Goal: Use online tool/utility: Utilize a website feature to perform a specific function

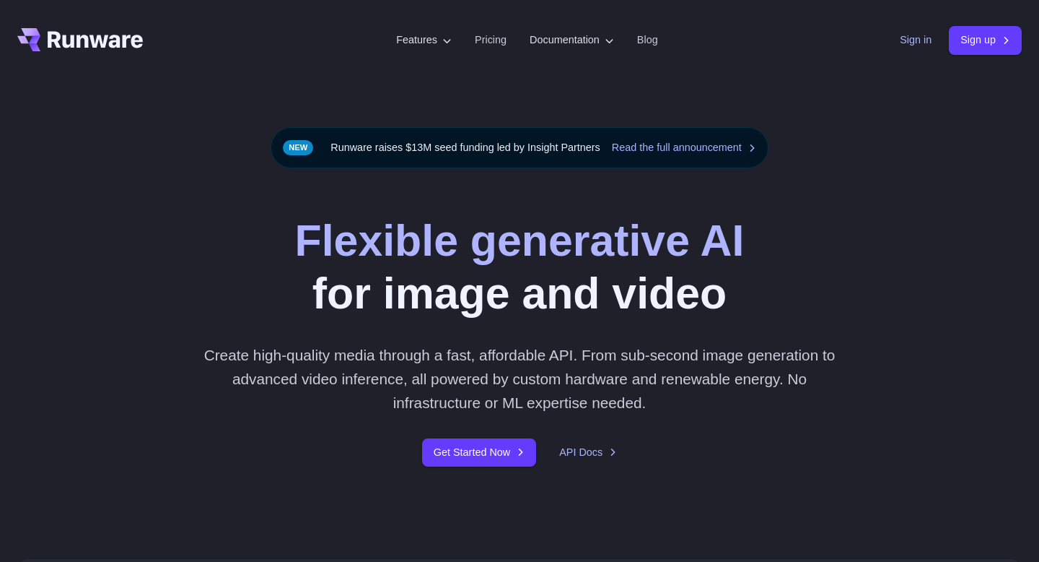
click at [915, 45] on link "Sign in" at bounding box center [916, 40] width 32 height 17
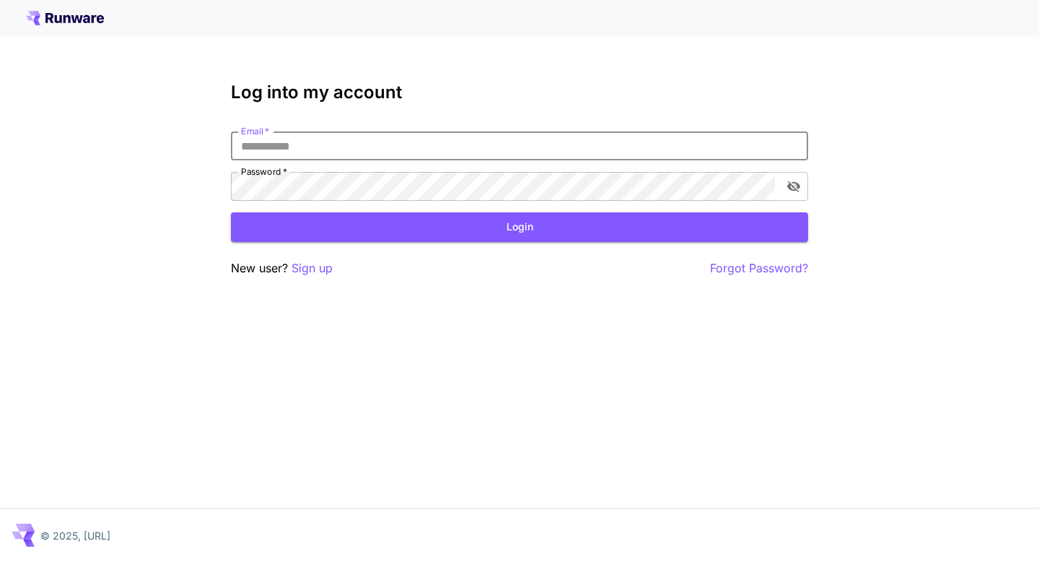
click at [507, 152] on input "Email   *" at bounding box center [519, 145] width 577 height 29
type input "**********"
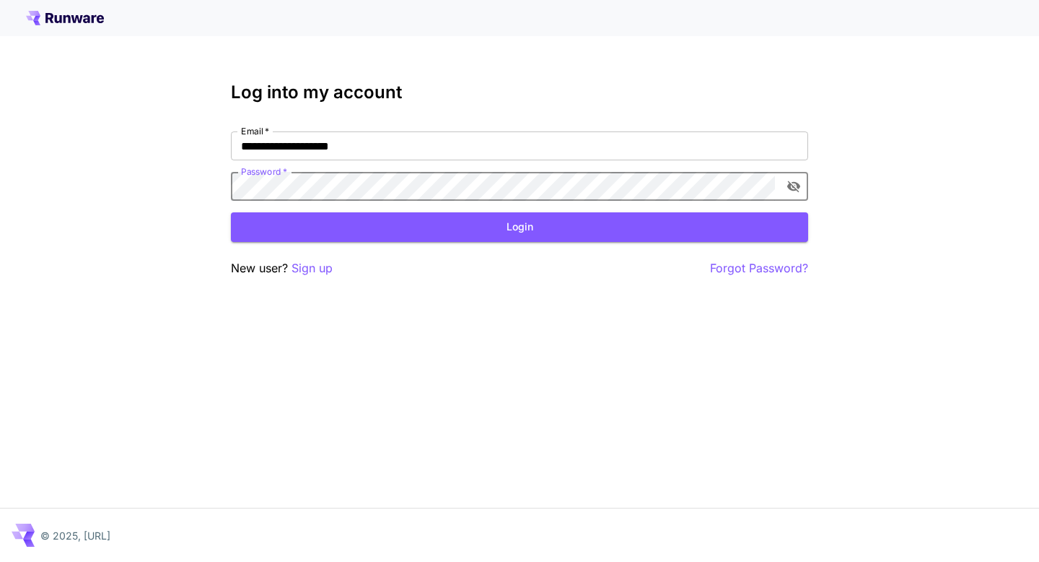
click button "Login" at bounding box center [519, 227] width 577 height 30
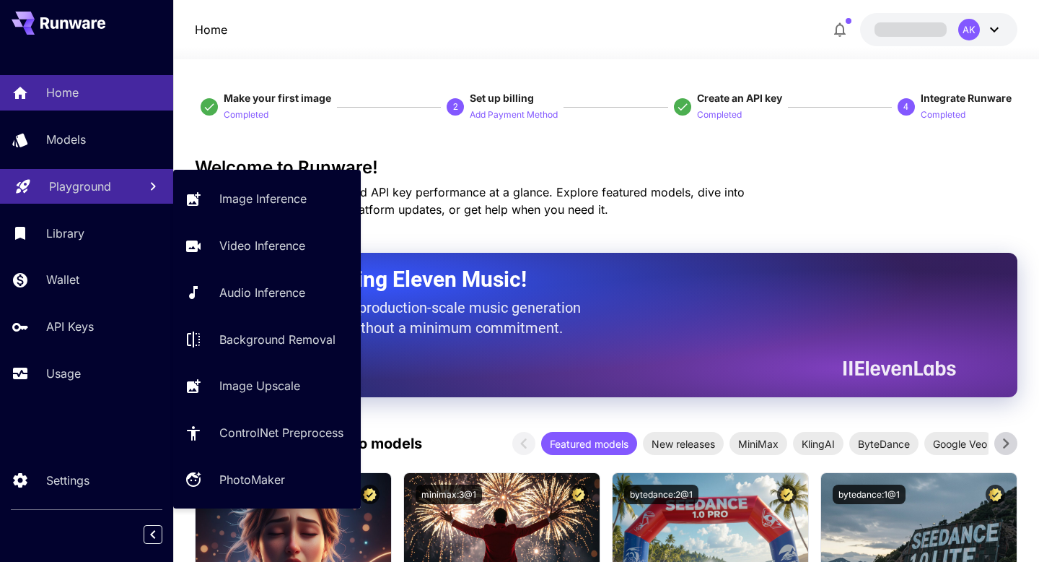
click at [86, 171] on link "Playground" at bounding box center [86, 186] width 173 height 35
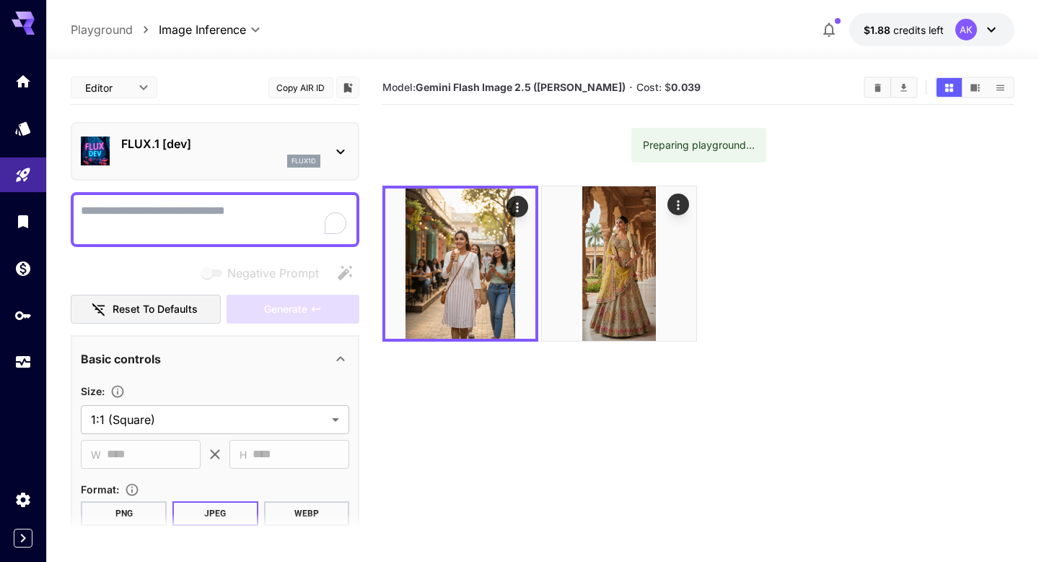
click at [255, 152] on p "FLUX.1 [dev]" at bounding box center [220, 143] width 199 height 17
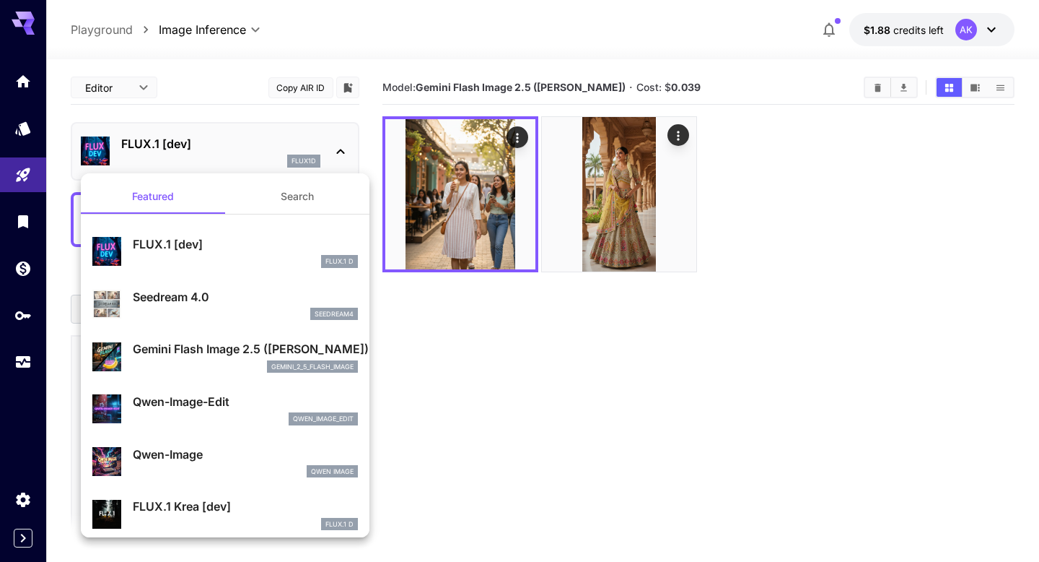
click at [204, 349] on p "Gemini Flash Image 2.5 ([PERSON_NAME])" at bounding box center [245, 348] width 225 height 17
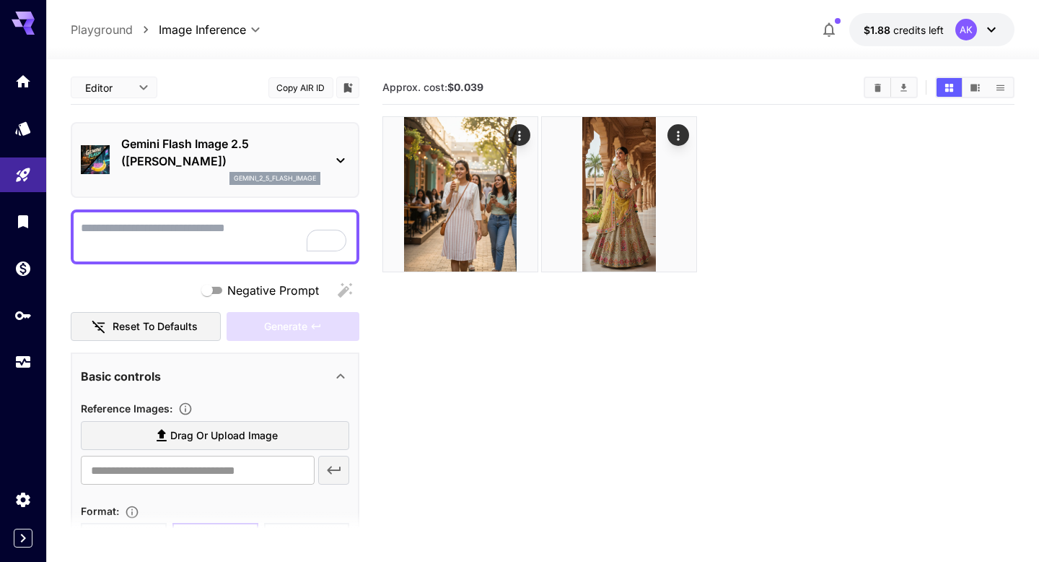
click at [200, 235] on textarea "Negative Prompt" at bounding box center [215, 236] width 269 height 35
paste textarea "**********"
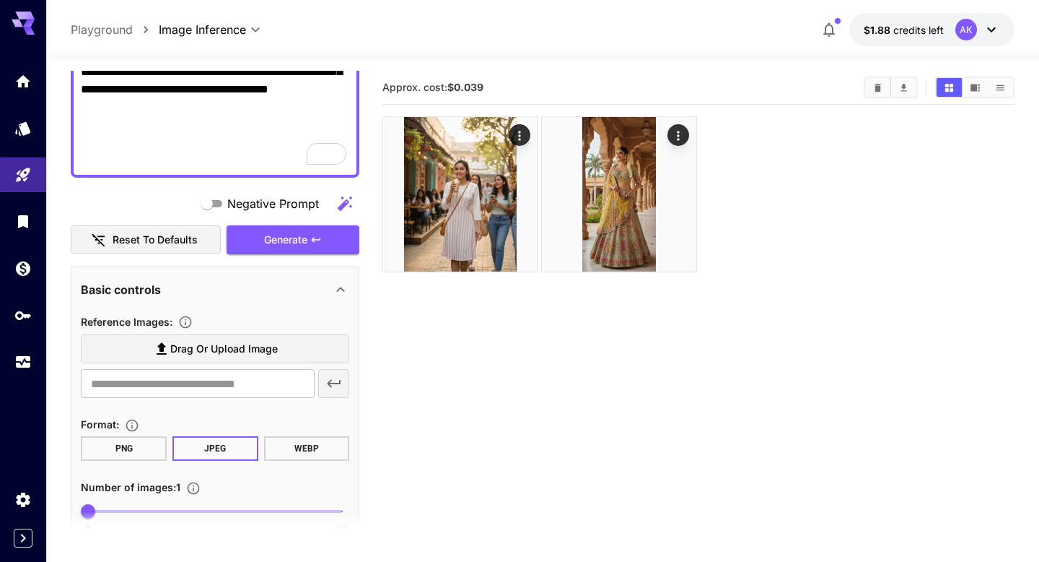
scroll to position [558, 0]
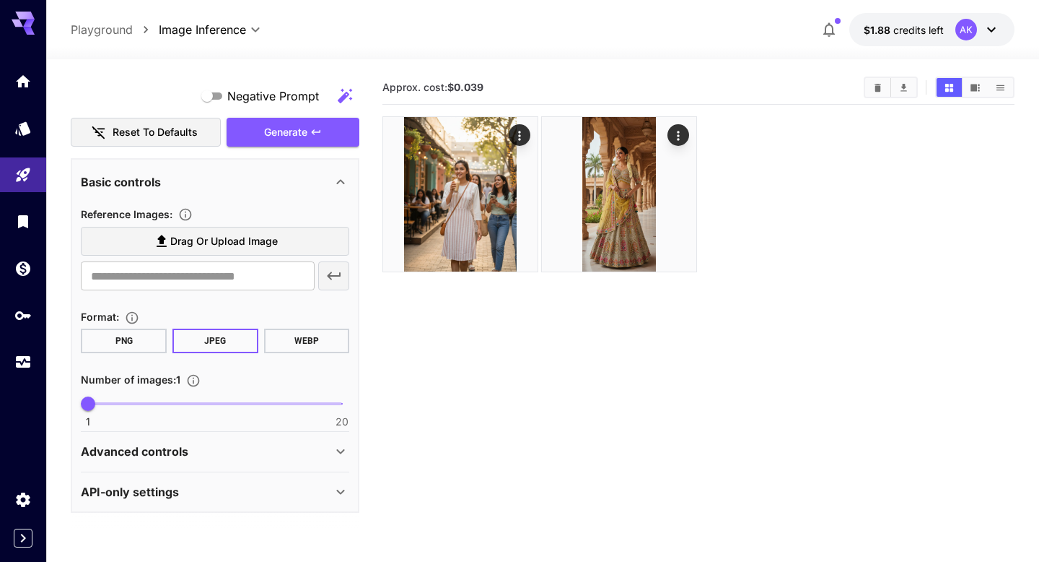
type textarea "**********"
click at [185, 244] on span "Drag or upload image" at bounding box center [224, 241] width 108 height 18
click at [0, 0] on input "Drag or upload image" at bounding box center [0, 0] width 0 height 0
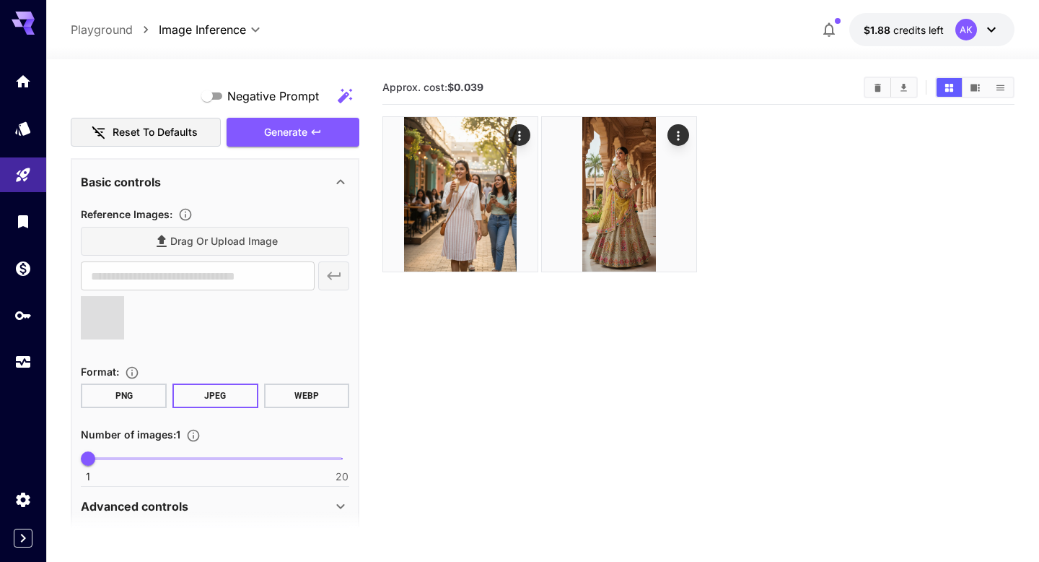
type input "**********"
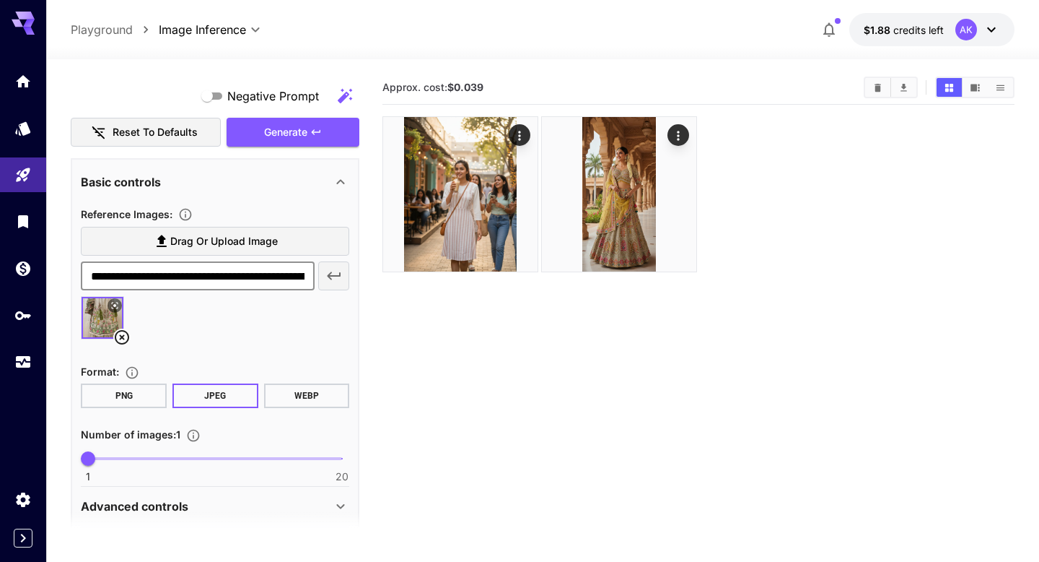
click at [251, 282] on input "**********" at bounding box center [197, 275] width 233 height 29
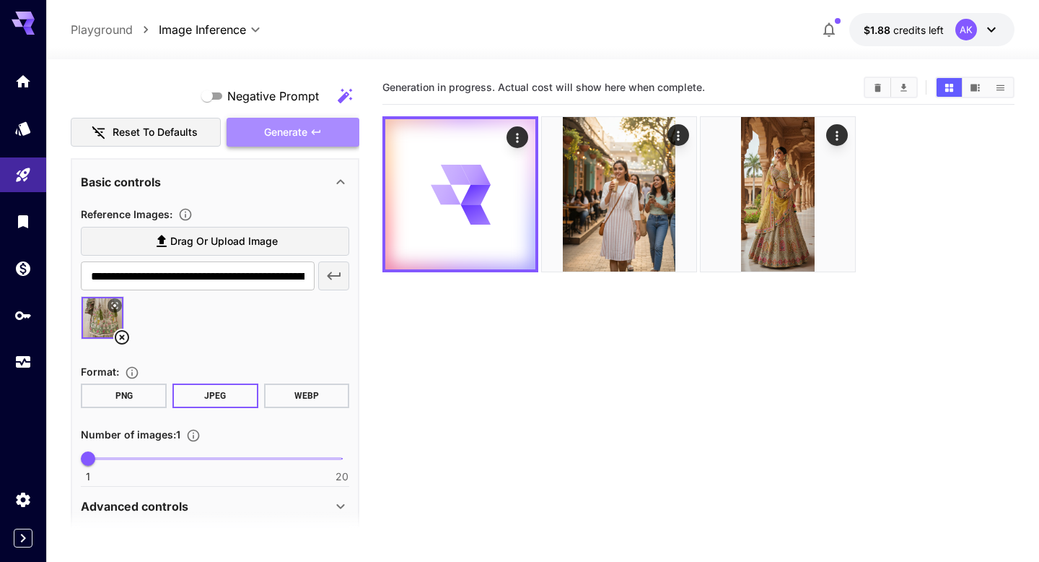
click at [308, 136] on button "Generate" at bounding box center [293, 133] width 133 height 30
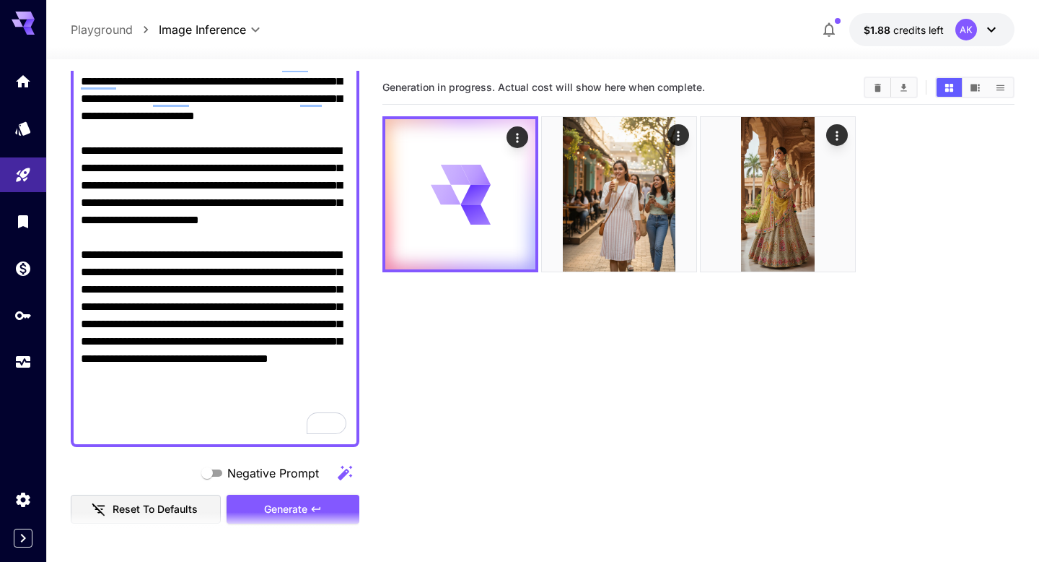
scroll to position [274, 0]
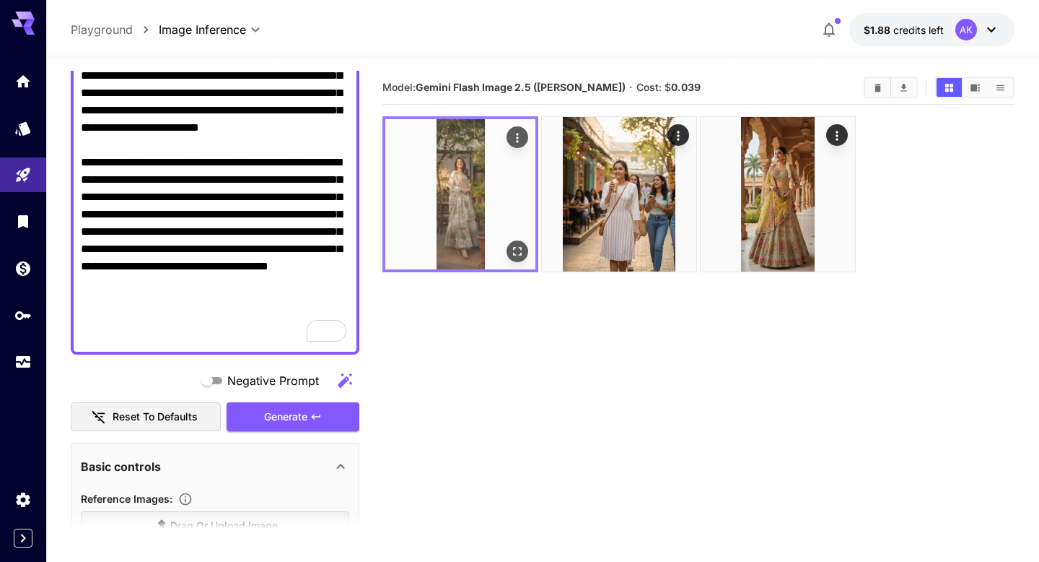
click at [452, 217] on img at bounding box center [460, 194] width 150 height 150
click at [450, 199] on img at bounding box center [460, 194] width 150 height 150
click at [518, 253] on icon "Open in fullscreen" at bounding box center [518, 251] width 14 height 14
click at [458, 184] on img at bounding box center [460, 194] width 150 height 150
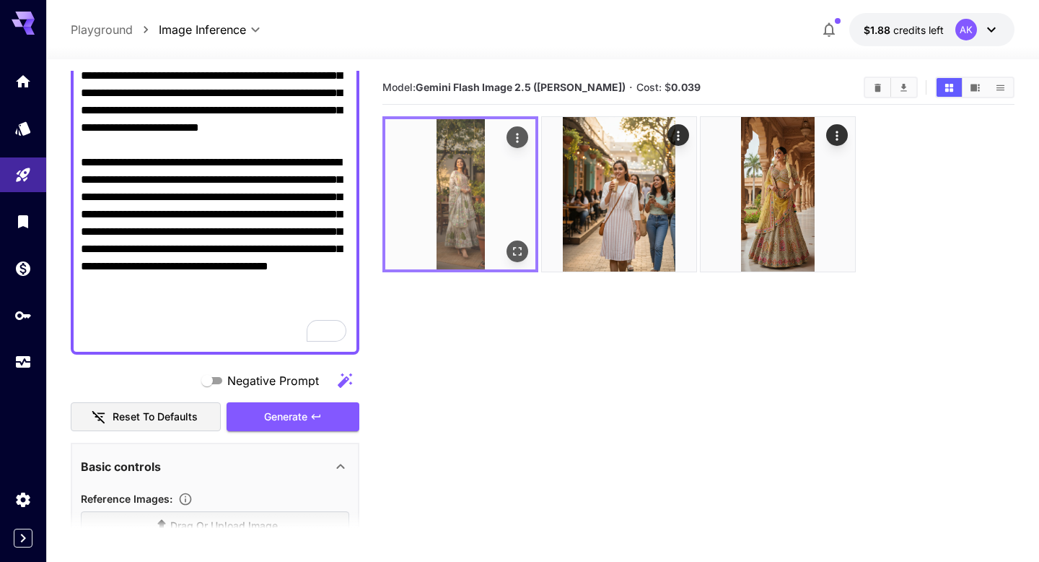
click at [518, 134] on icon "Actions" at bounding box center [518, 137] width 2 height 9
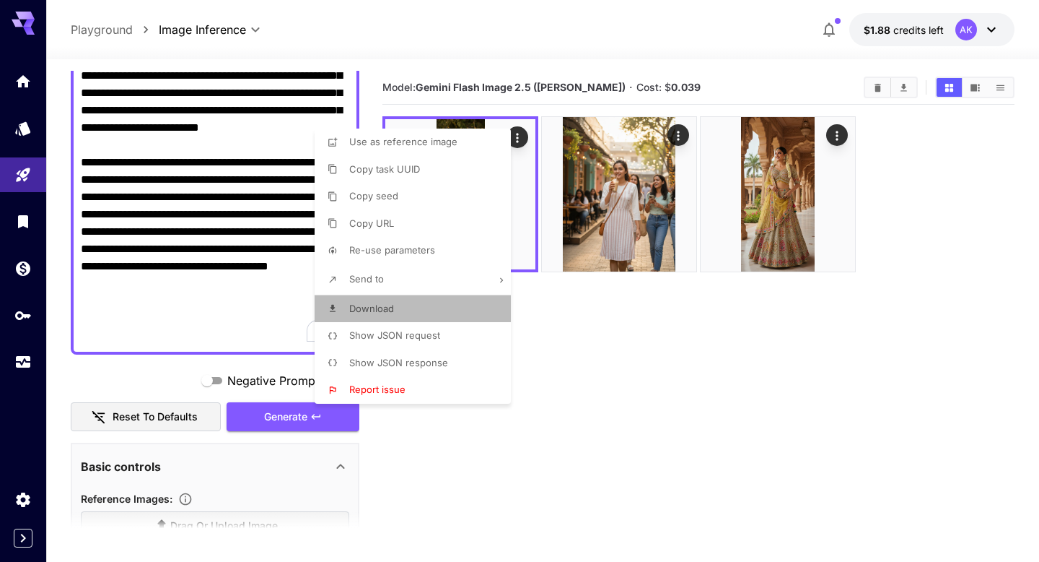
click at [401, 301] on li "Download" at bounding box center [417, 308] width 205 height 27
click at [166, 260] on div at bounding box center [519, 281] width 1039 height 562
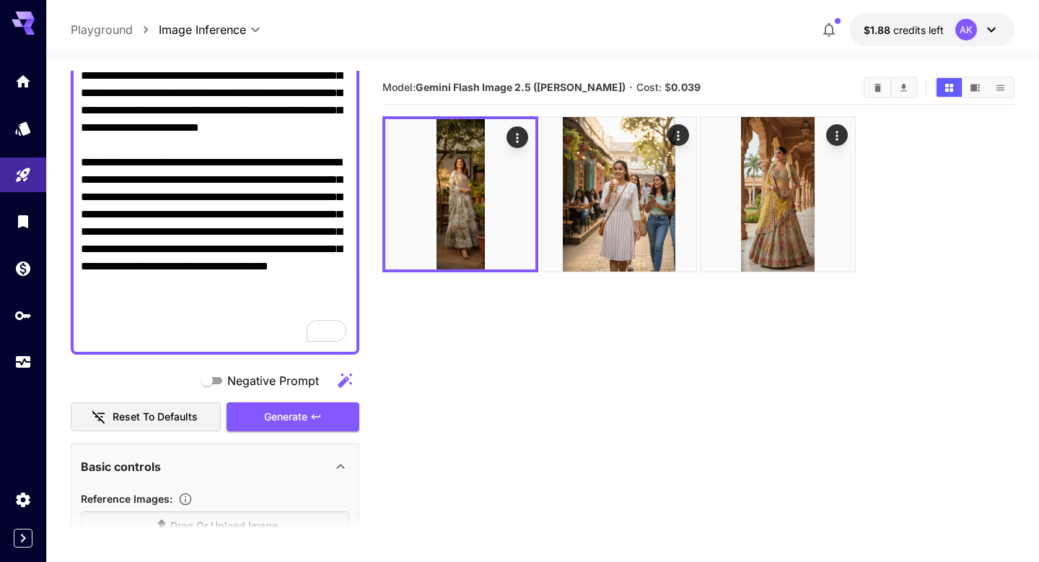
click at [166, 260] on div "Use as reference image Copy task UUID Copy seed Copy URL Re-use parameters Send…" at bounding box center [109, 281] width 219 height 562
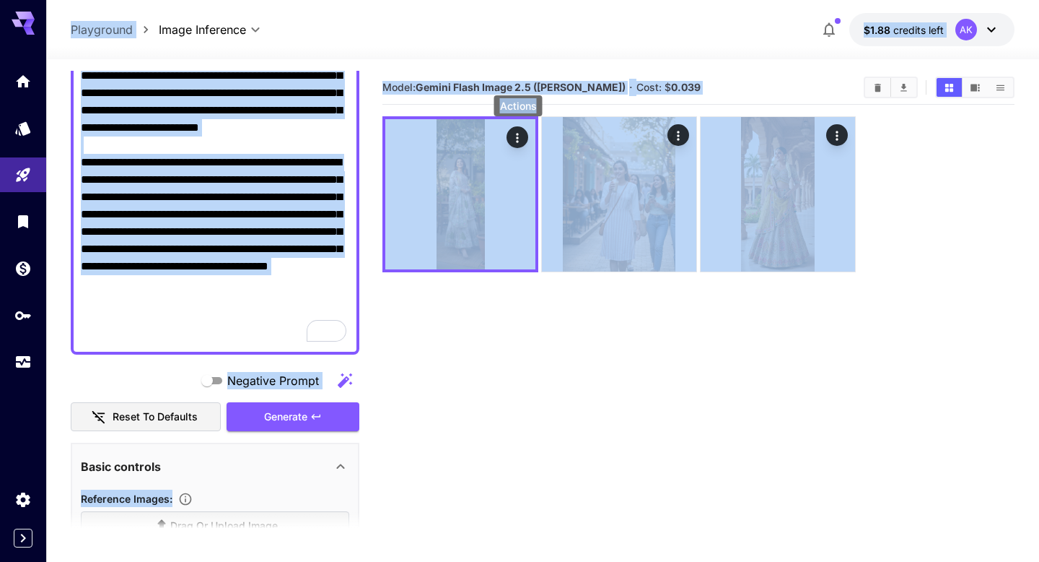
click at [166, 260] on textarea "**********" at bounding box center [215, 145] width 269 height 398
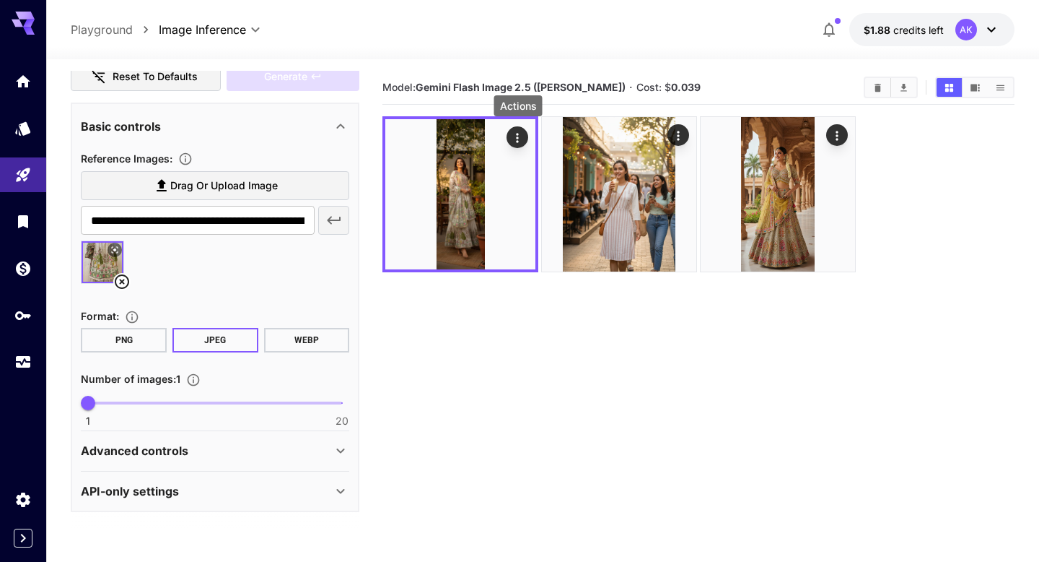
scroll to position [31, 0]
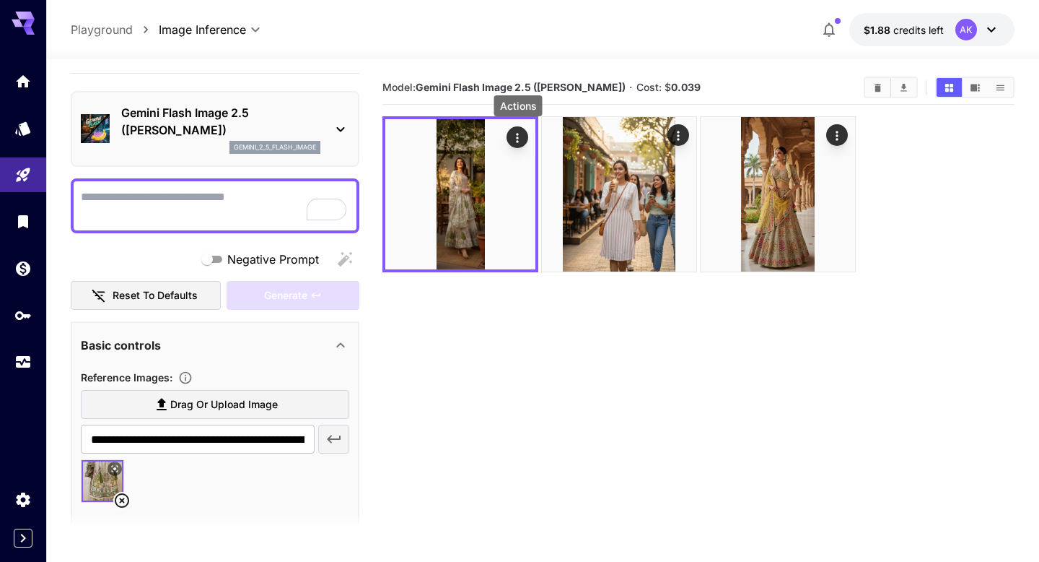
paste textarea "**********"
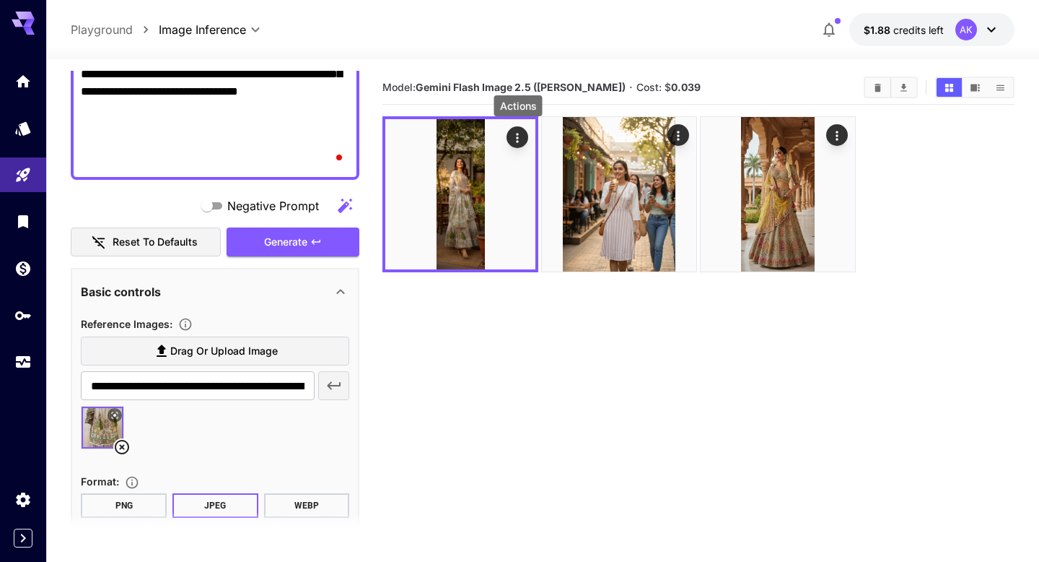
scroll to position [249, 0]
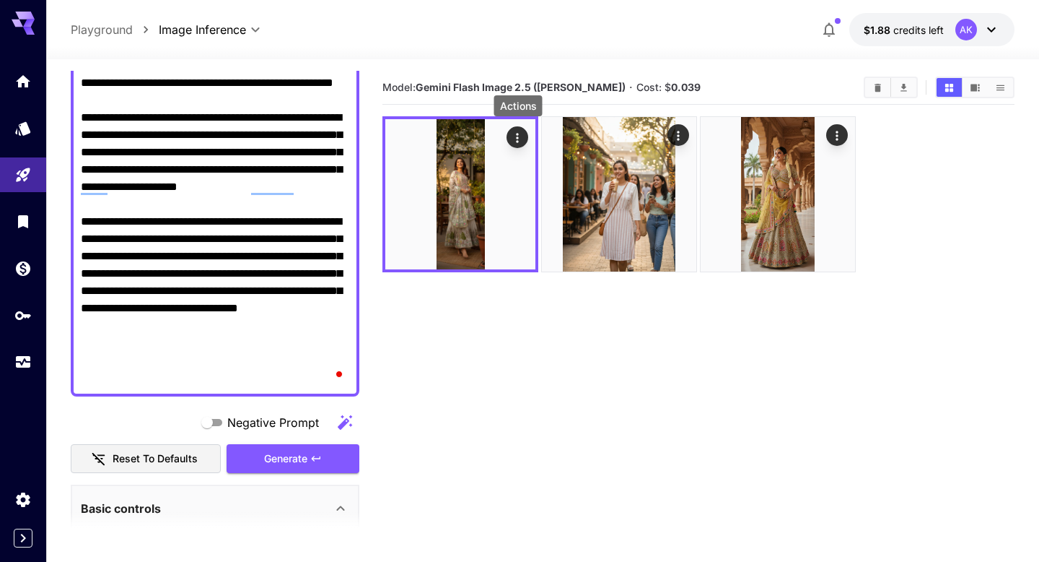
type textarea "**********"
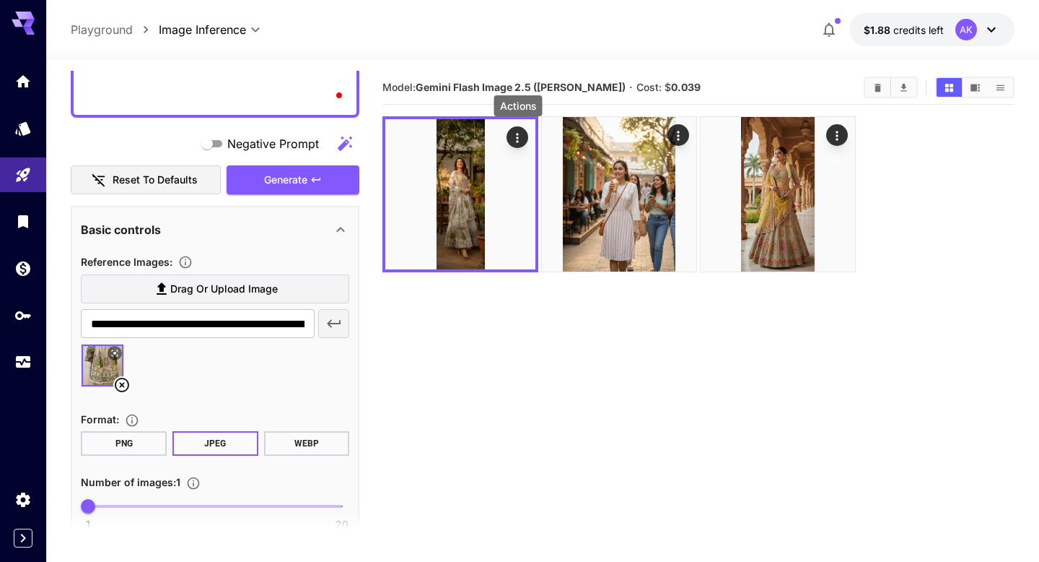
scroll to position [630, 0]
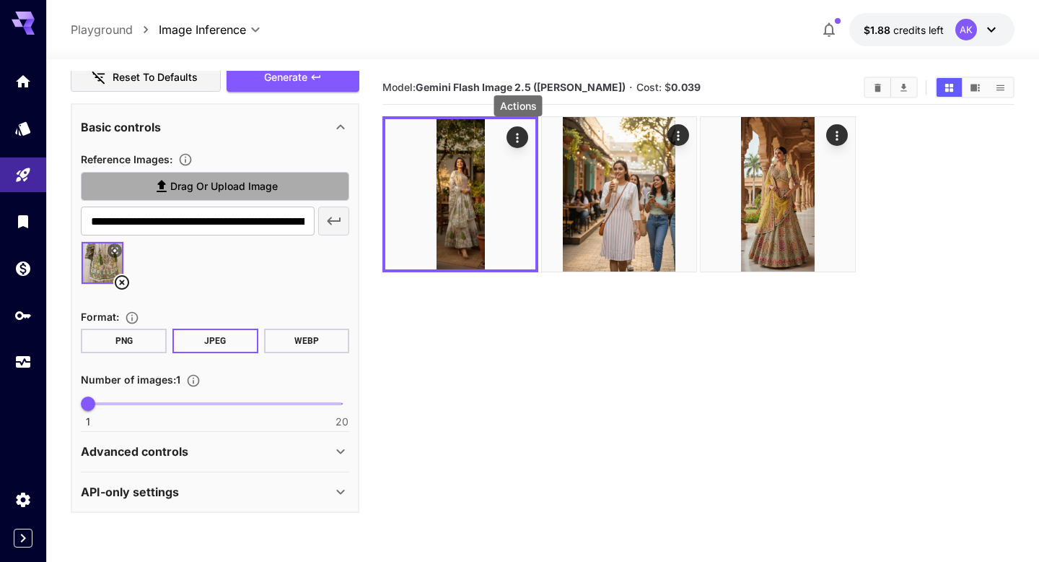
click at [188, 189] on span "Drag or upload image" at bounding box center [224, 187] width 108 height 18
click at [0, 0] on input "Drag or upload image" at bounding box center [0, 0] width 0 height 0
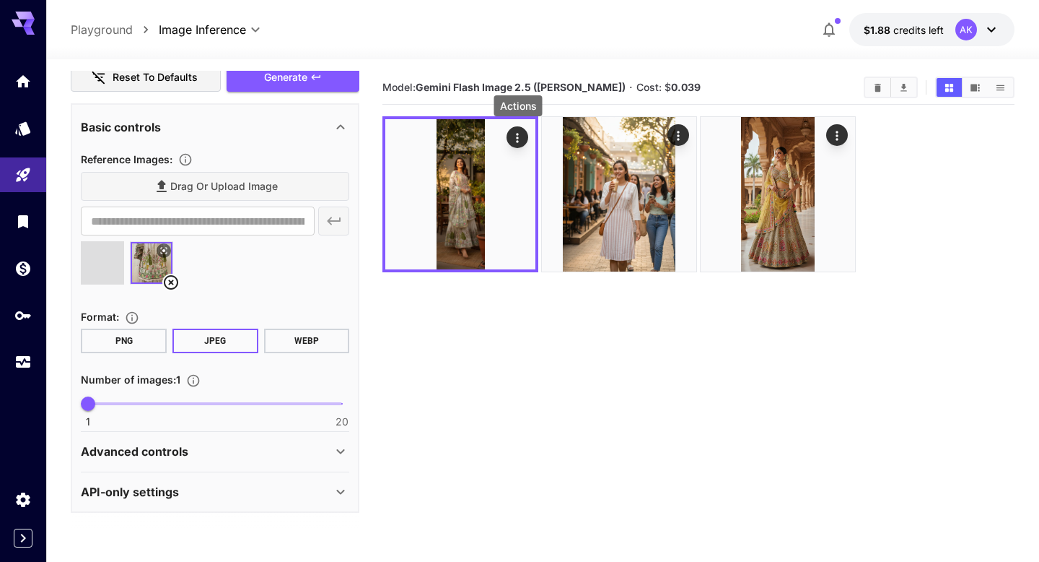
type input "**********"
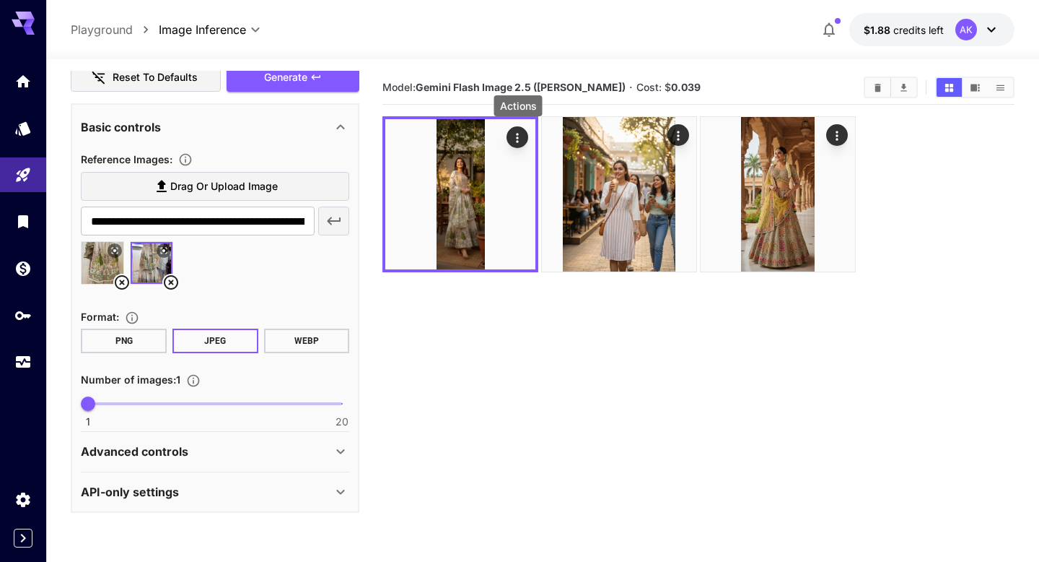
click at [170, 283] on icon at bounding box center [171, 282] width 14 height 14
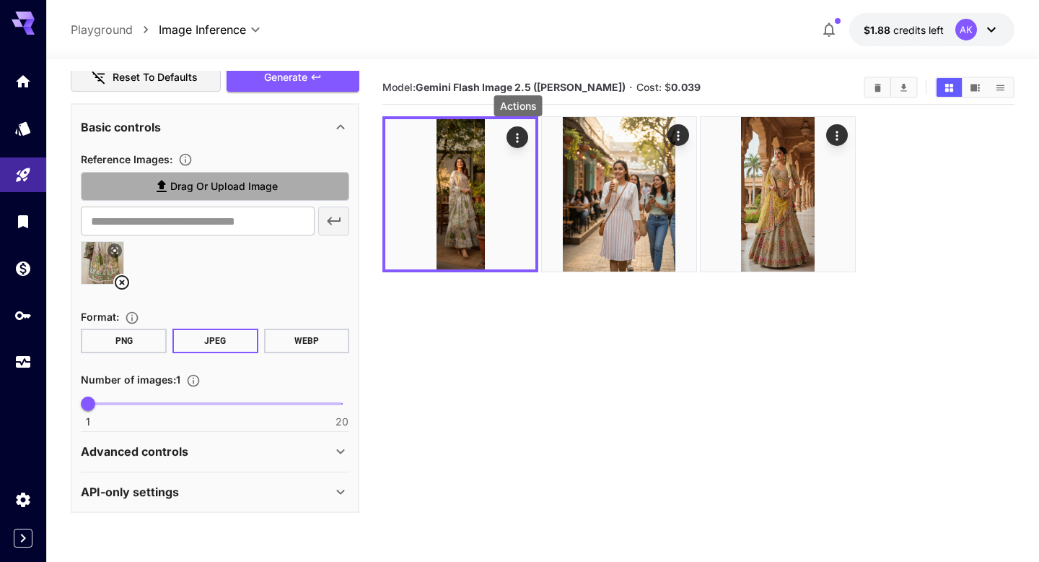
click at [154, 188] on icon at bounding box center [161, 186] width 17 height 17
click at [0, 0] on input "Drag or upload image" at bounding box center [0, 0] width 0 height 0
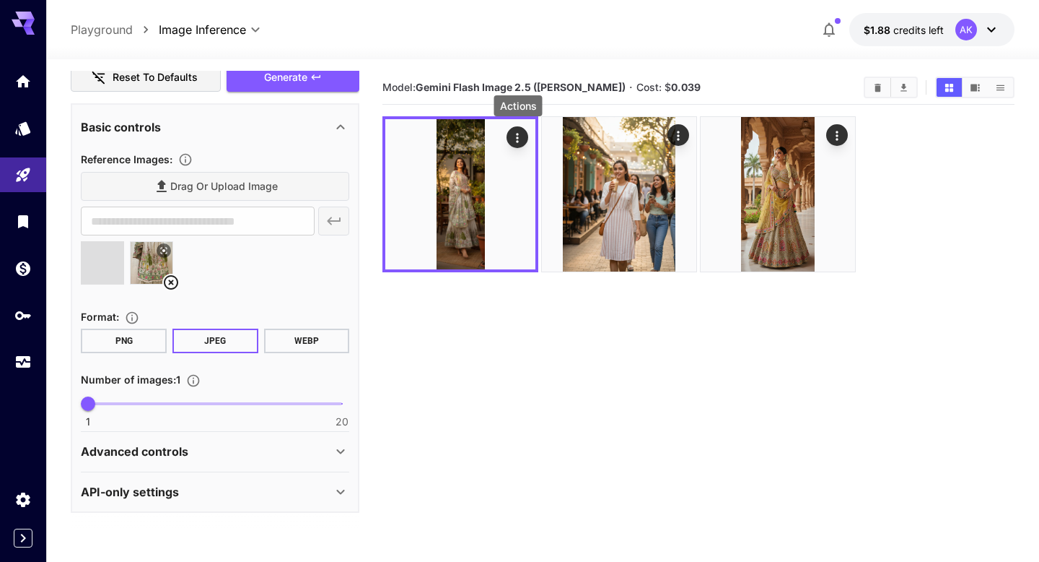
type input "**********"
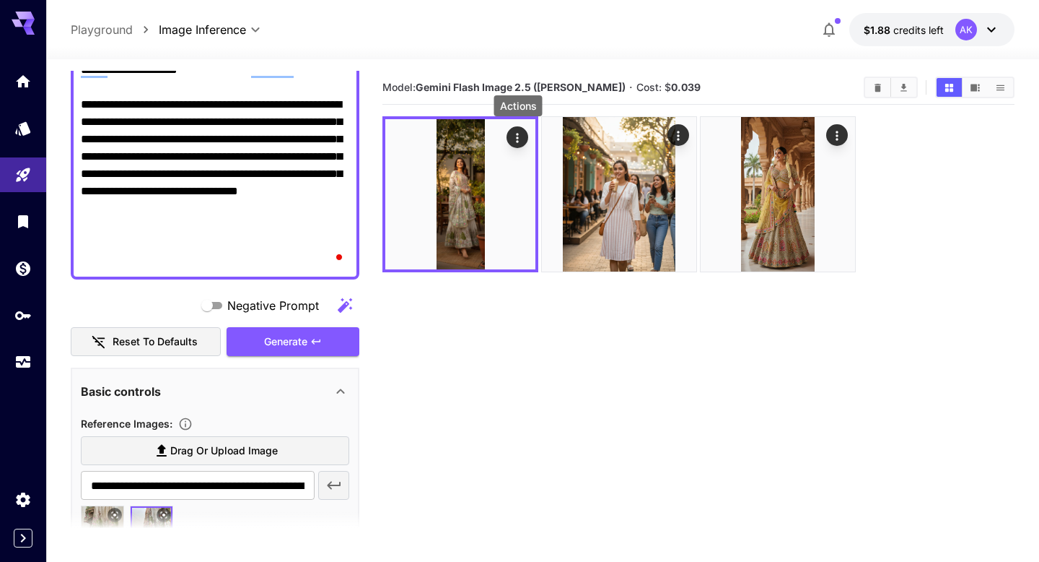
scroll to position [292, 0]
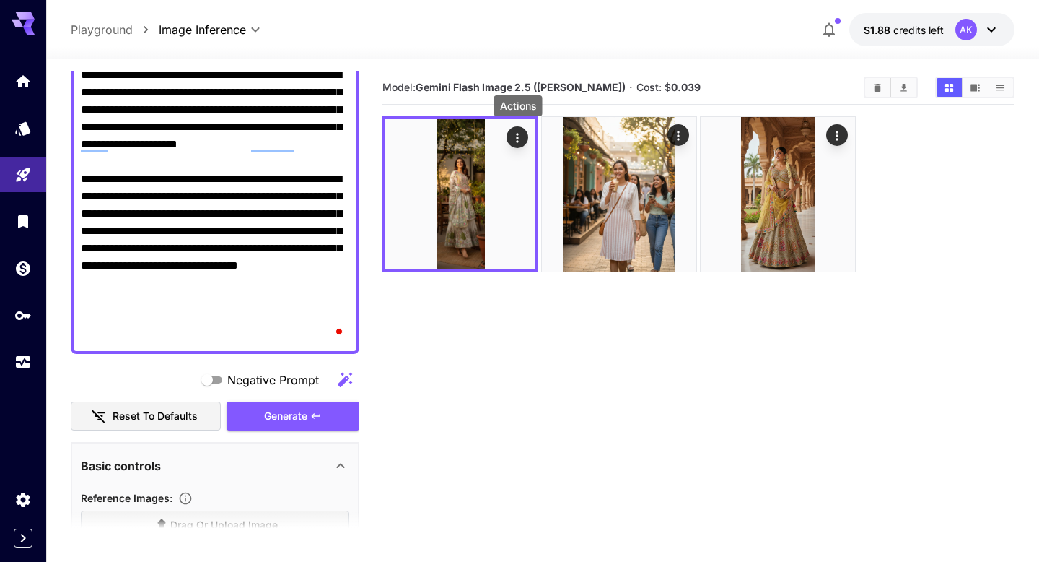
click at [232, 235] on textarea "**********" at bounding box center [215, 136] width 269 height 416
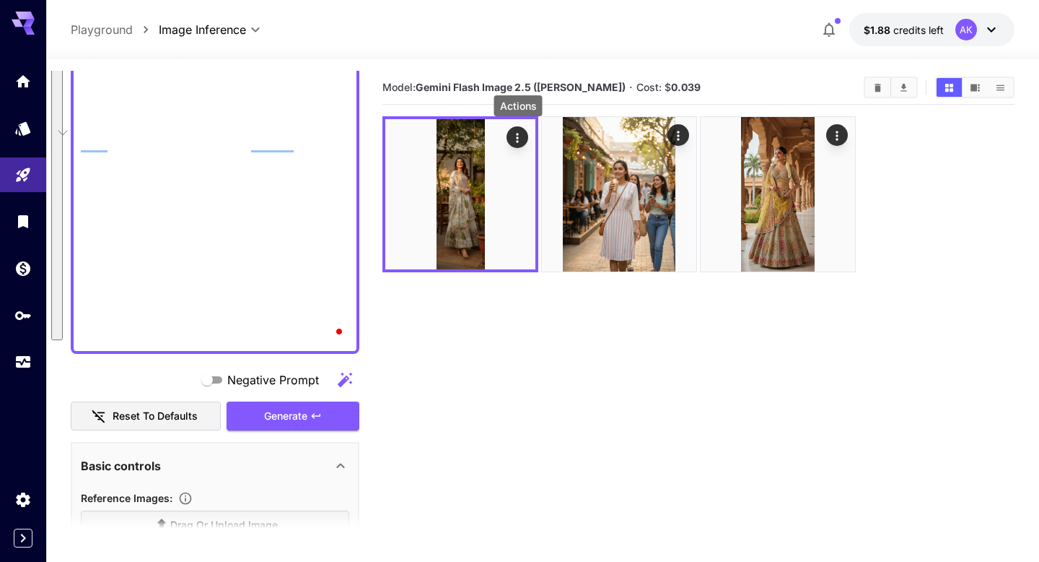
scroll to position [0, 0]
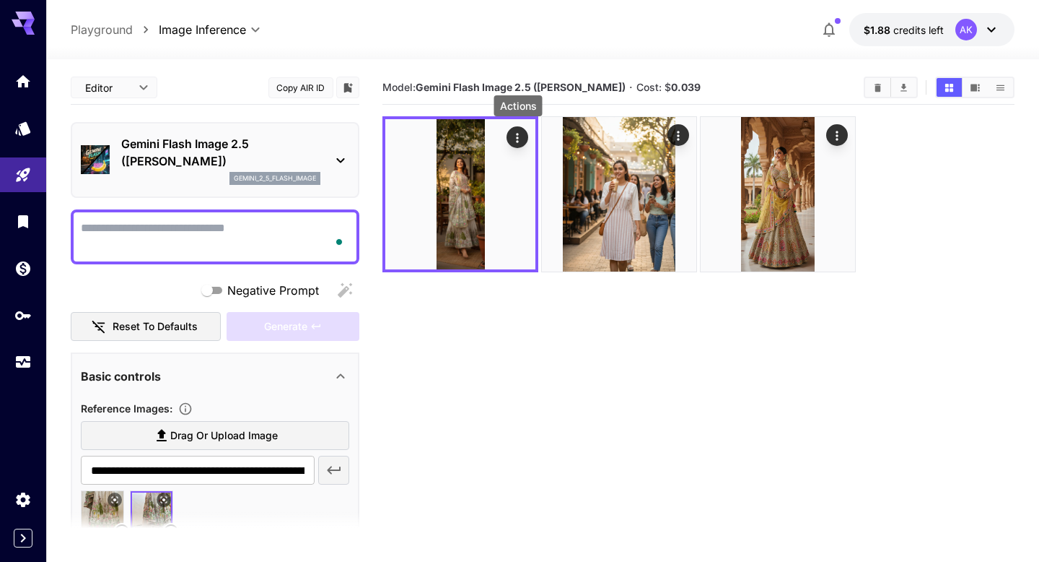
paste textarea "**********"
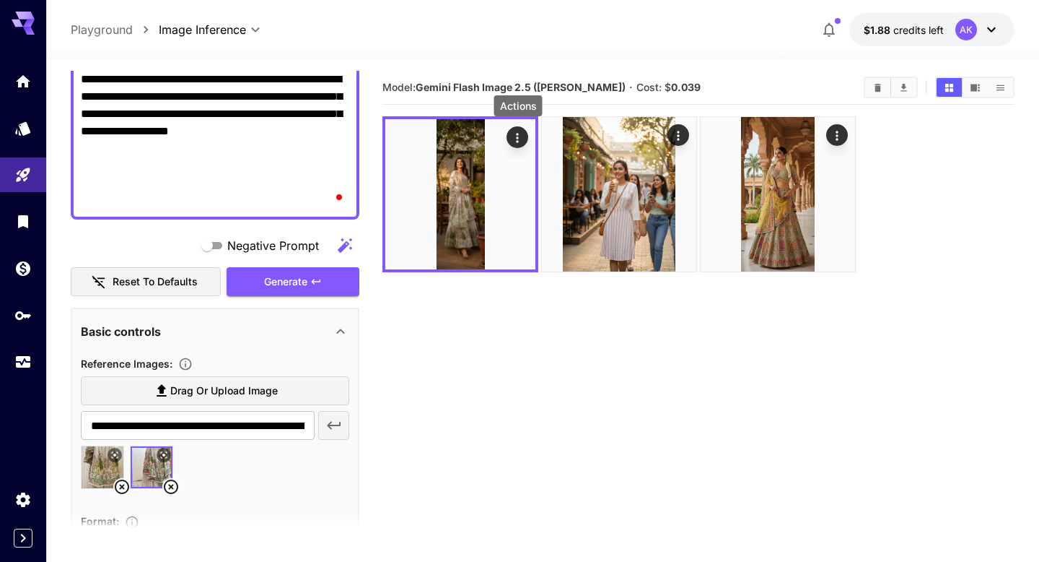
scroll to position [419, 0]
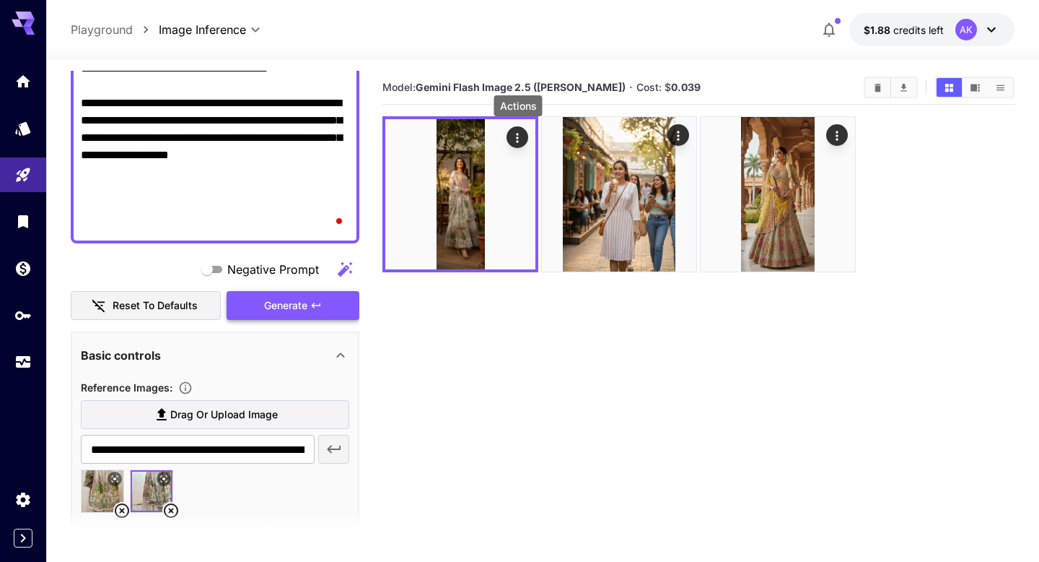
type textarea "**********"
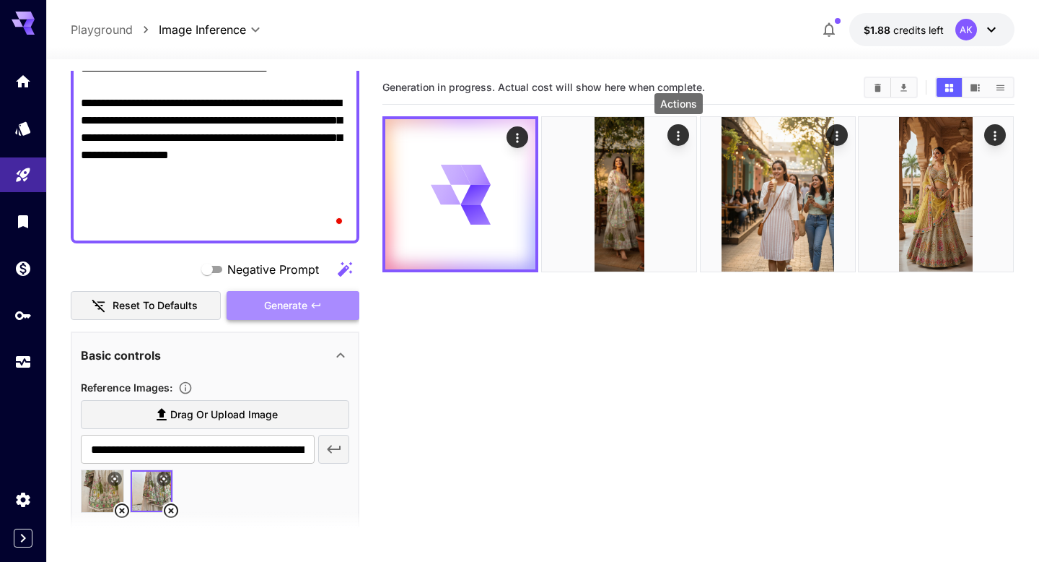
click at [301, 313] on span "Generate" at bounding box center [285, 306] width 43 height 18
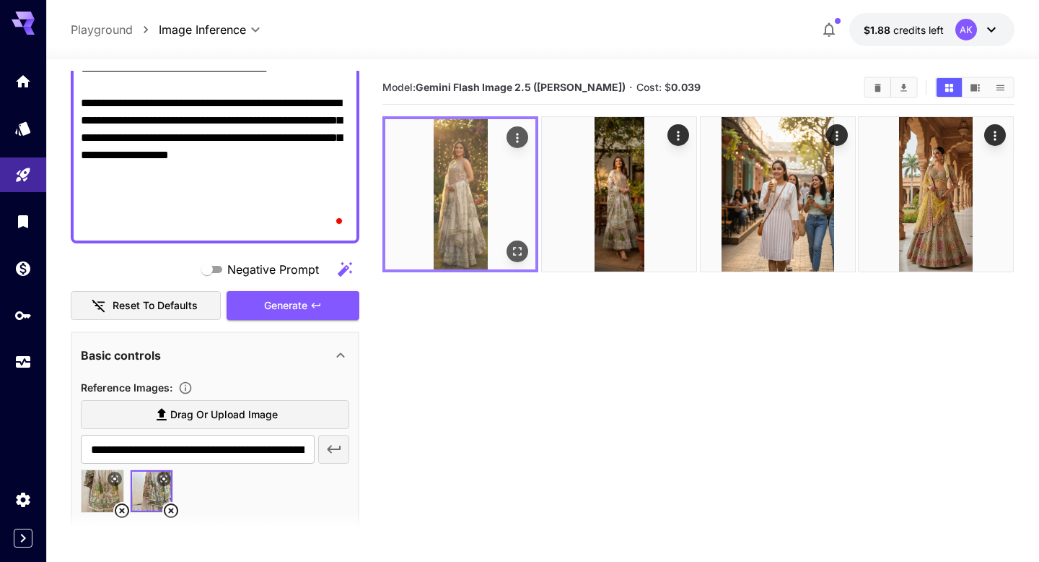
click at [477, 196] on img at bounding box center [460, 194] width 150 height 150
click at [455, 191] on img at bounding box center [460, 194] width 150 height 150
click at [473, 191] on img at bounding box center [460, 194] width 150 height 150
click at [518, 134] on icon "Actions" at bounding box center [518, 137] width 2 height 9
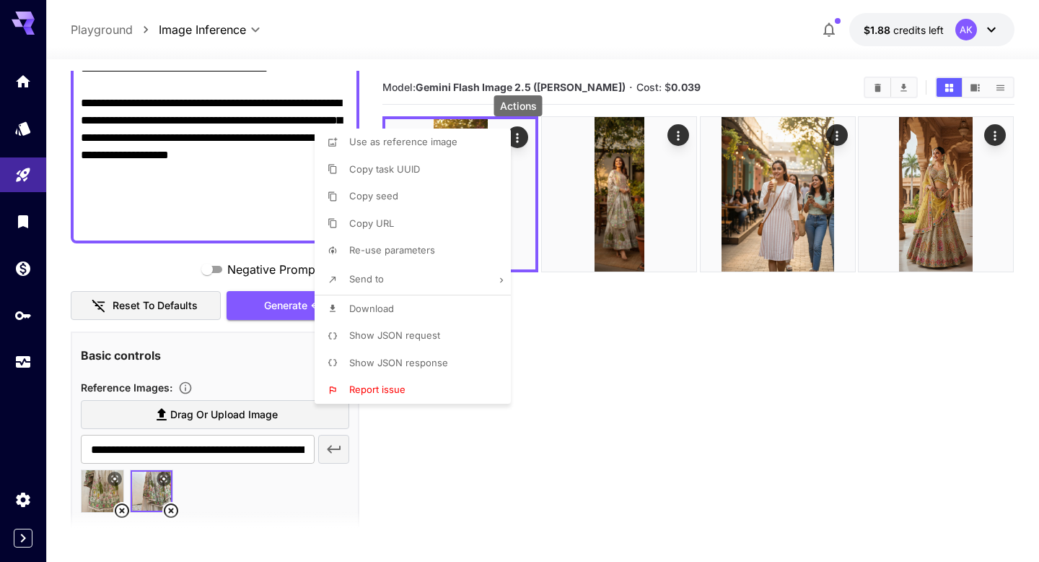
click at [419, 303] on li "Download" at bounding box center [417, 308] width 205 height 27
click at [663, 380] on div at bounding box center [519, 281] width 1039 height 562
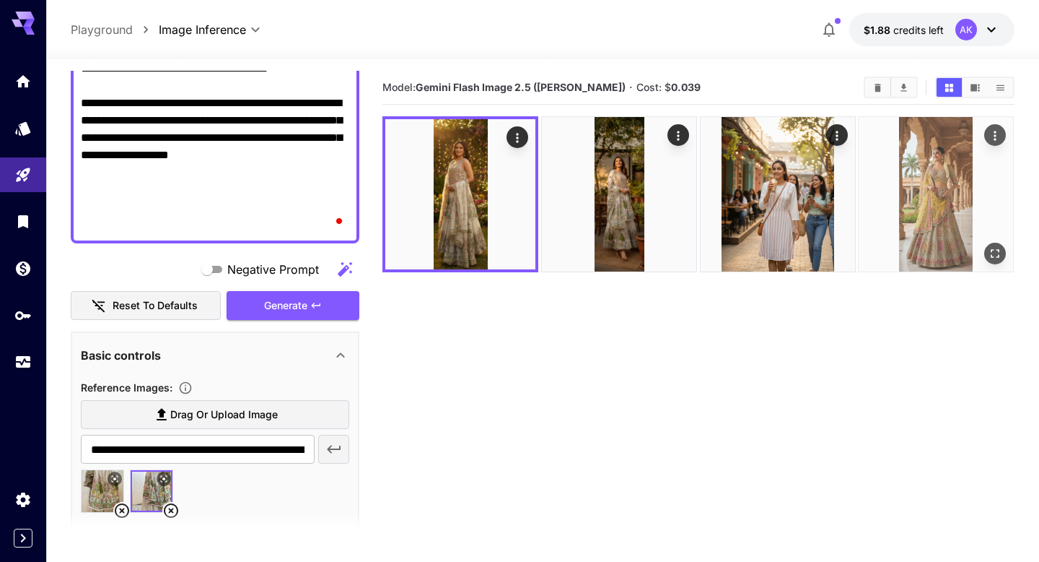
click at [931, 173] on img at bounding box center [936, 194] width 154 height 154
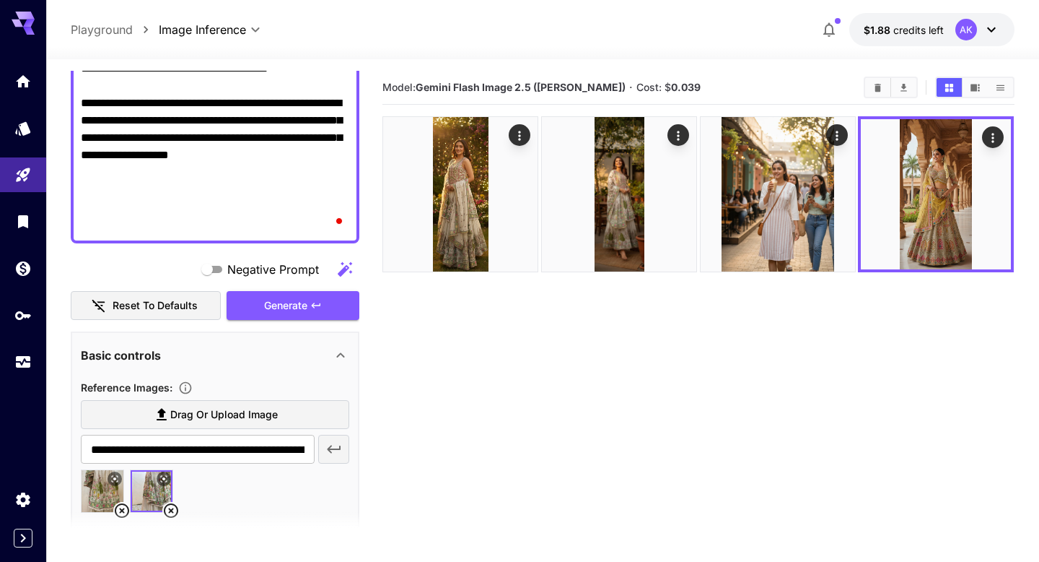
click at [993, 26] on icon at bounding box center [991, 29] width 17 height 17
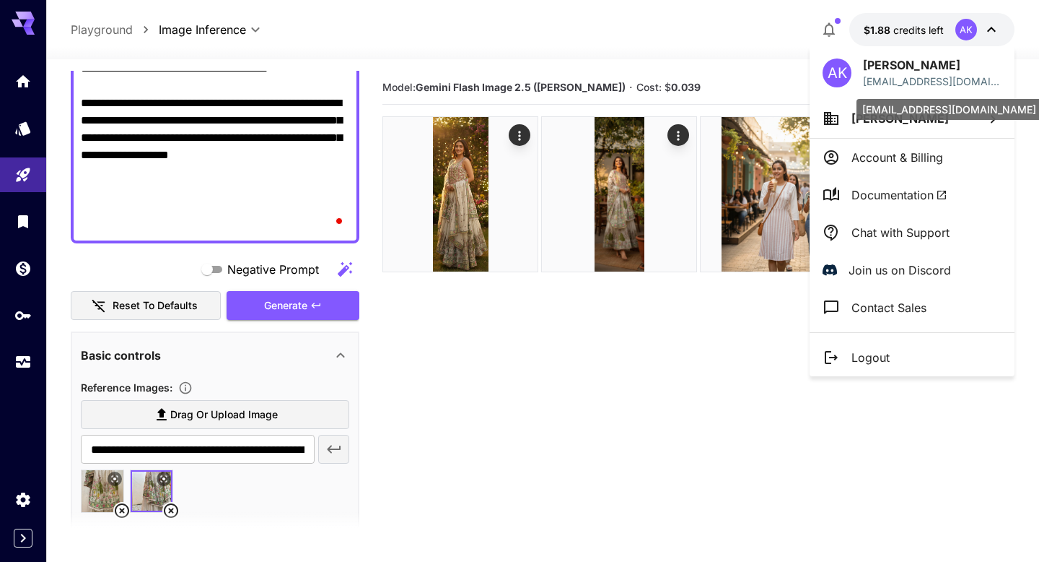
click at [885, 84] on p "[EMAIL_ADDRESS][DOMAIN_NAME]" at bounding box center [932, 81] width 139 height 15
click at [710, 352] on div at bounding box center [519, 281] width 1039 height 562
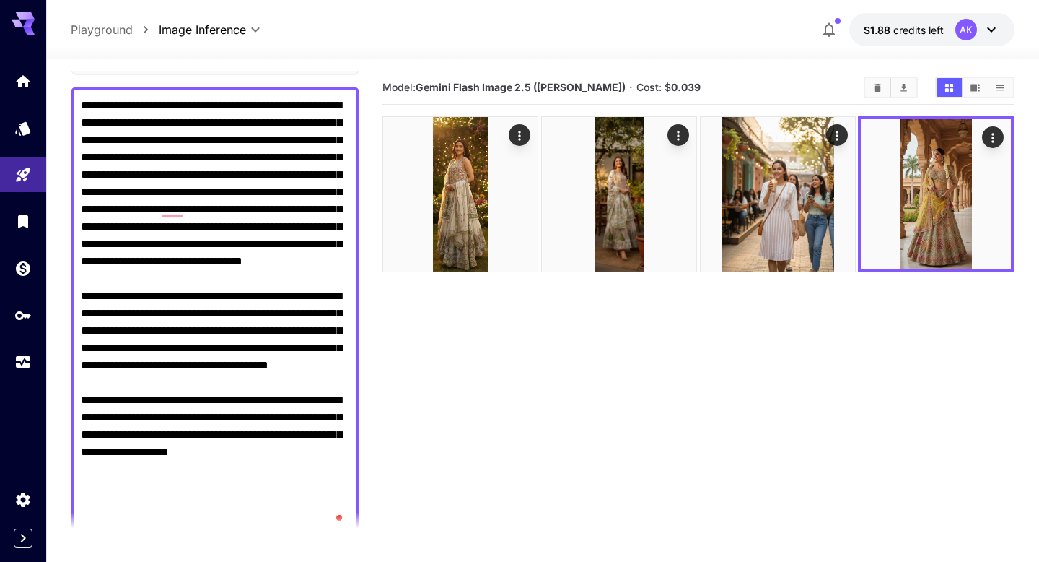
scroll to position [0, 0]
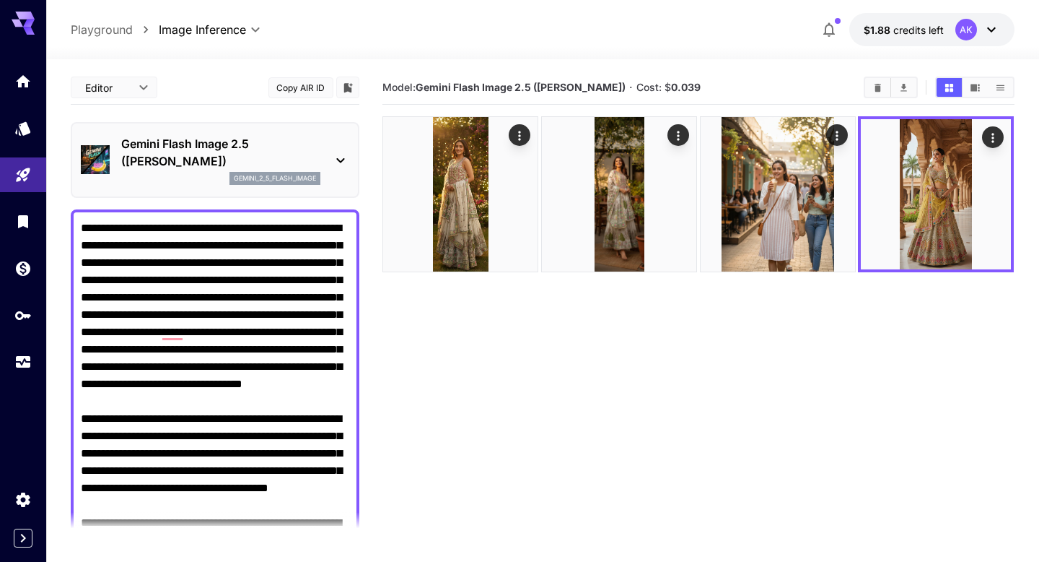
click at [186, 162] on p "Gemini Flash Image 2.5 ([PERSON_NAME])" at bounding box center [220, 152] width 199 height 35
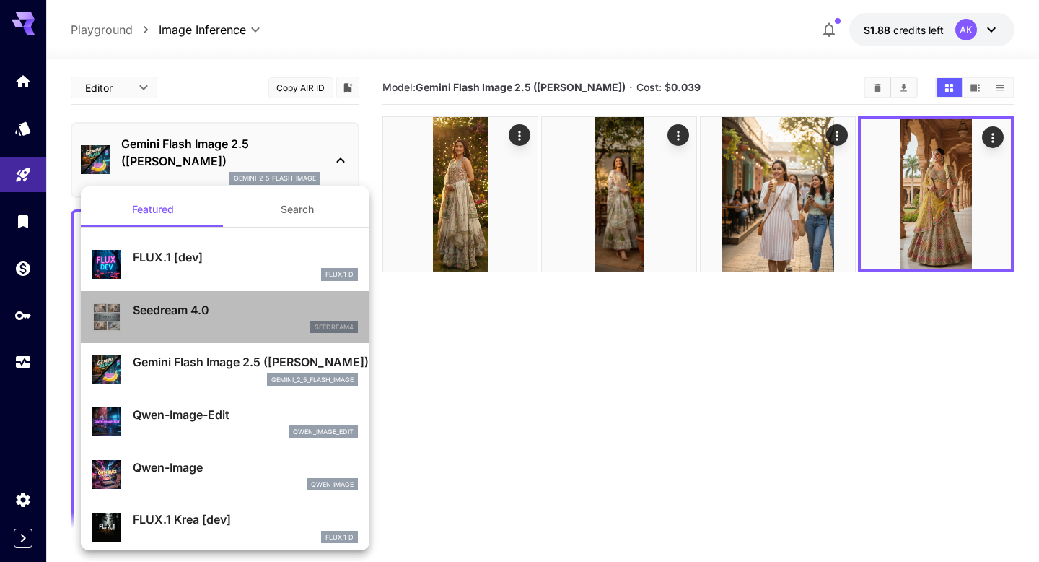
click at [191, 315] on p "Seedream 4.0" at bounding box center [245, 309] width 225 height 17
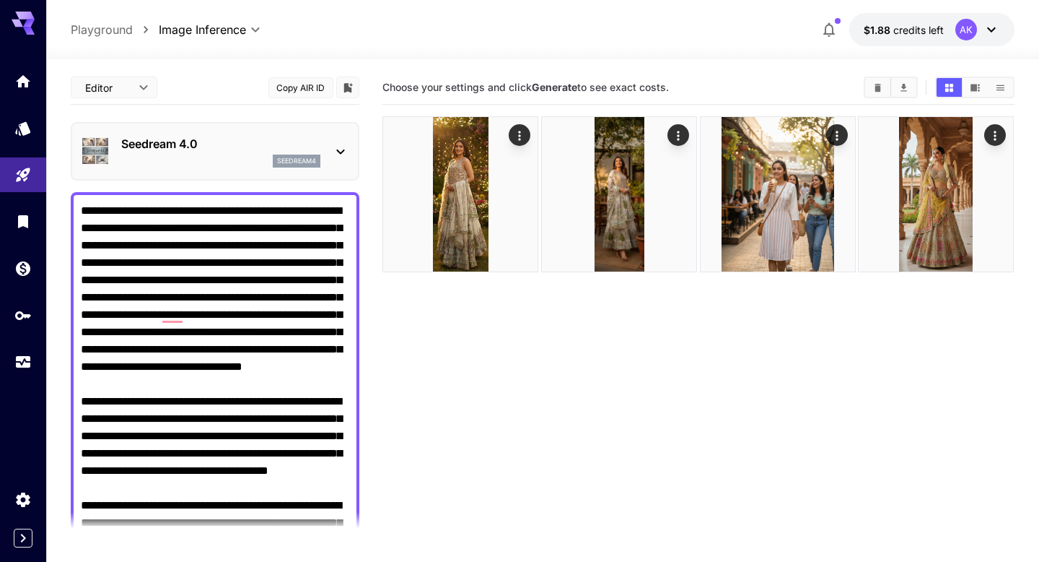
click at [256, 147] on p "Seedream 4.0" at bounding box center [220, 143] width 199 height 17
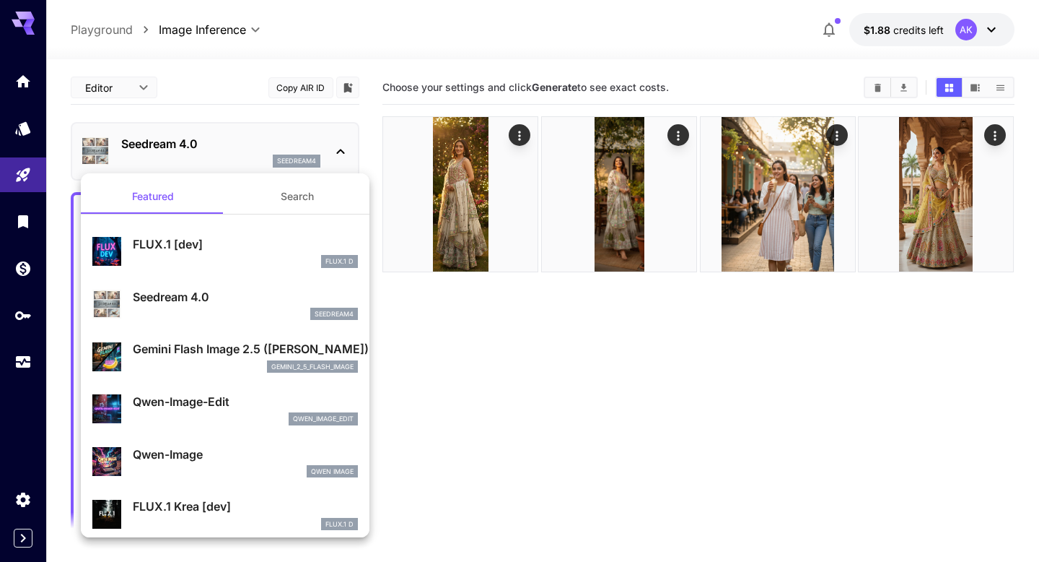
click at [21, 76] on div at bounding box center [519, 281] width 1039 height 562
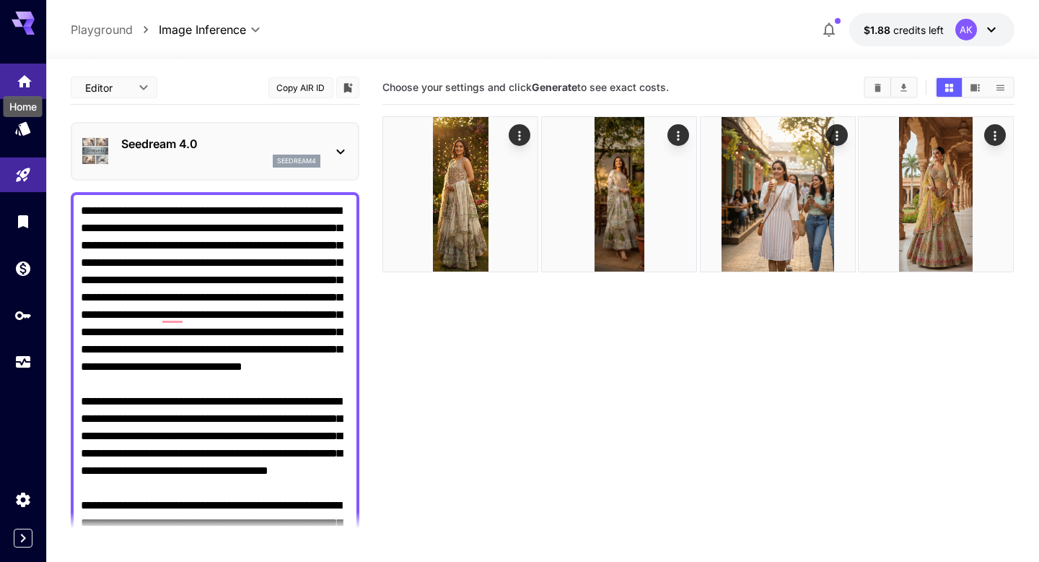
click at [23, 84] on icon "Home" at bounding box center [24, 77] width 17 height 17
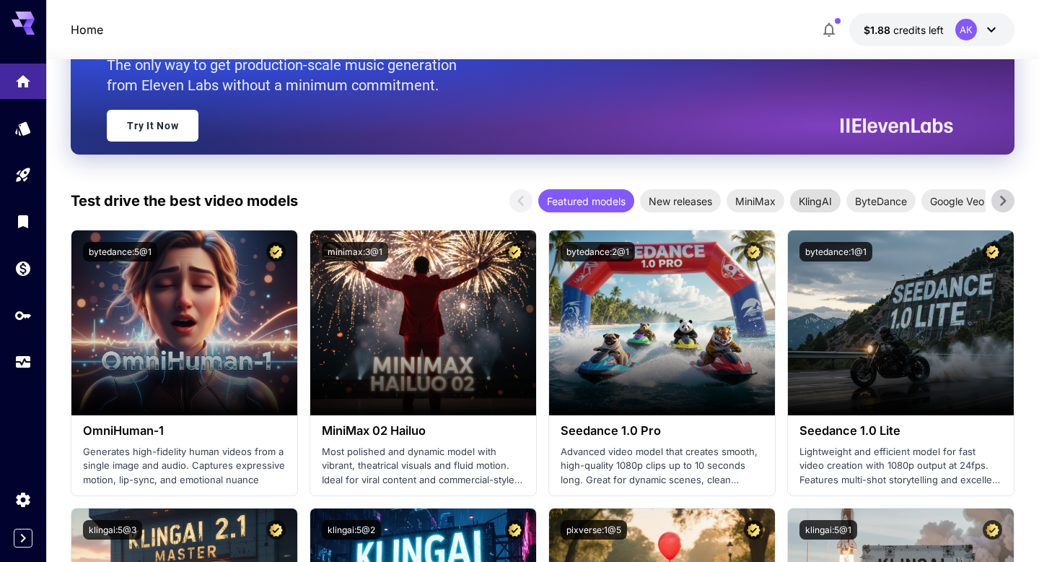
scroll to position [245, 0]
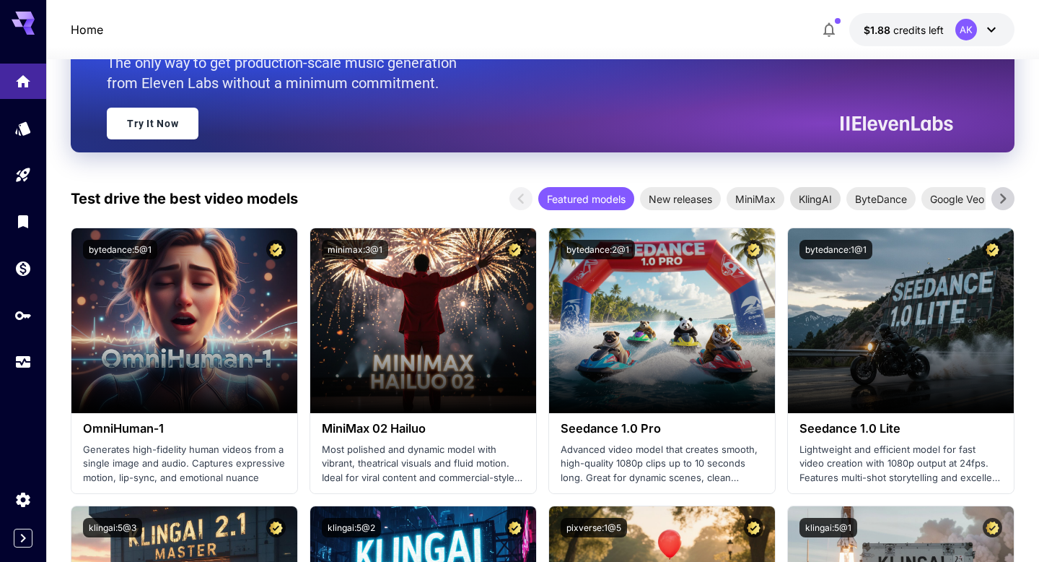
click at [831, 198] on span "KlingAI" at bounding box center [815, 198] width 51 height 15
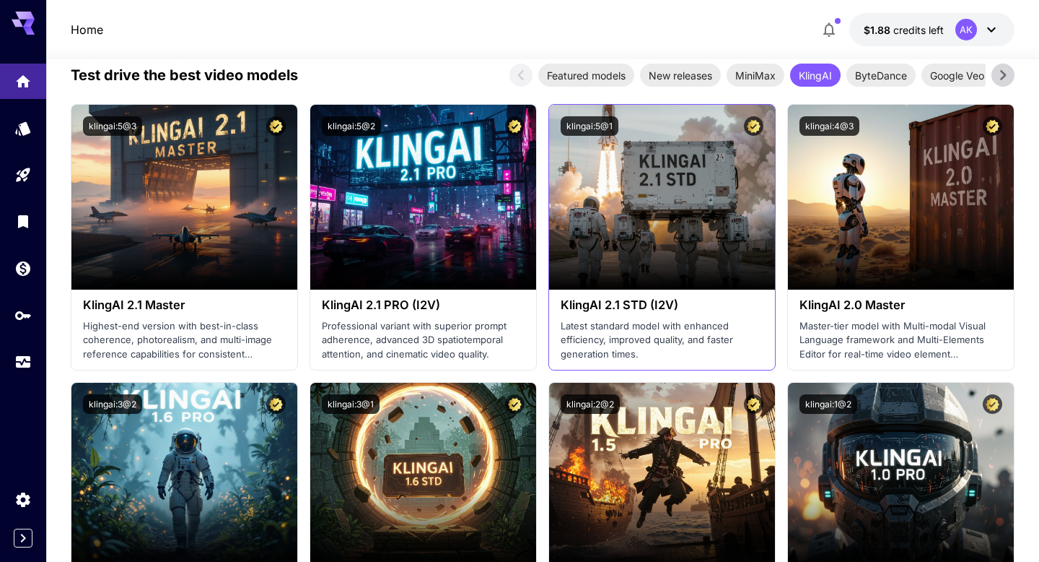
scroll to position [388, 0]
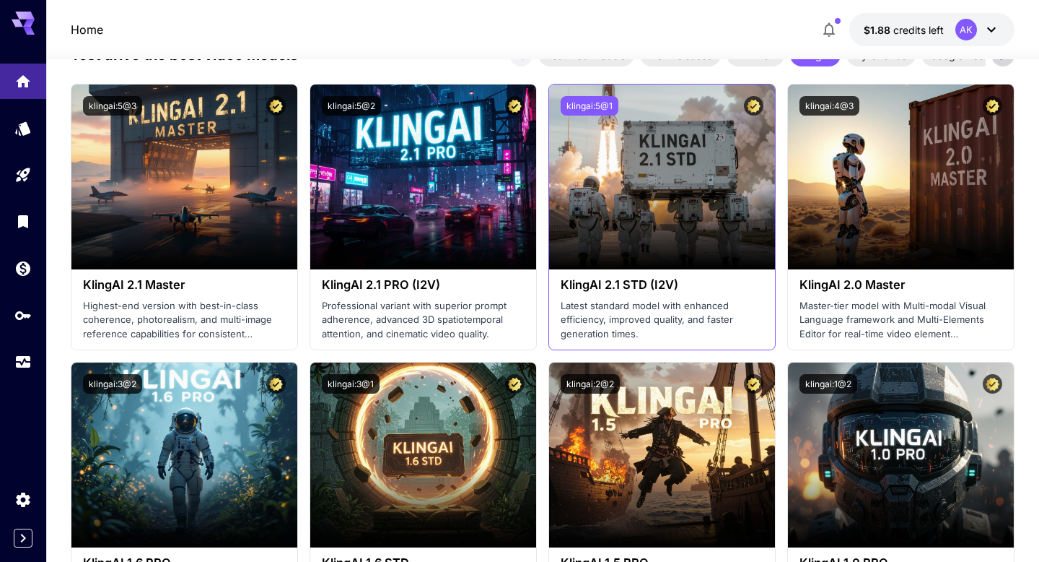
click at [598, 107] on button "klingai:5@1" at bounding box center [590, 105] width 58 height 19
click at [894, 31] on span "credits left" at bounding box center [919, 30] width 51 height 12
